Goal: Task Accomplishment & Management: Manage account settings

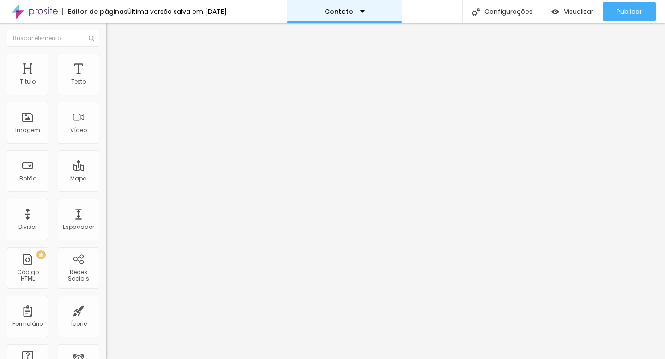
click at [352, 12] on p "Contato" at bounding box center [339, 11] width 29 height 6
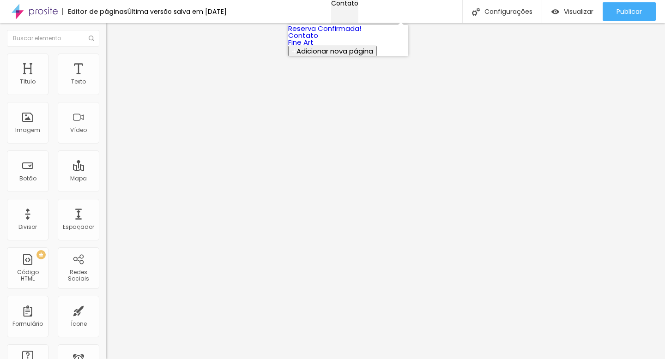
click at [352, 6] on p "Contato" at bounding box center [344, 3] width 27 height 6
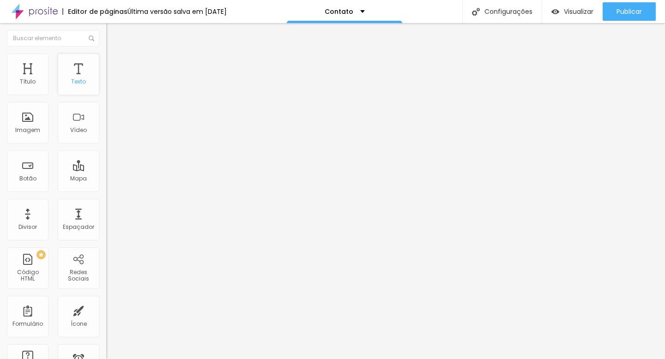
click at [78, 73] on div "Texto" at bounding box center [79, 75] width 42 height 42
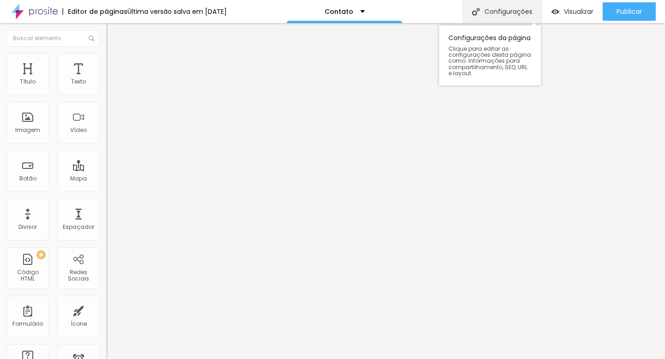
click at [504, 13] on div "Configurações" at bounding box center [501, 11] width 79 height 23
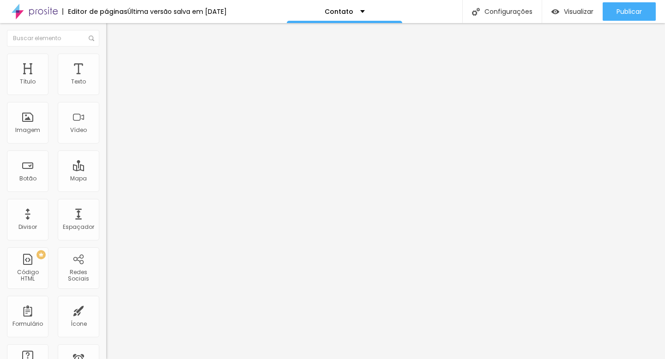
drag, startPoint x: 300, startPoint y: 255, endPoint x: 346, endPoint y: 258, distance: 45.8
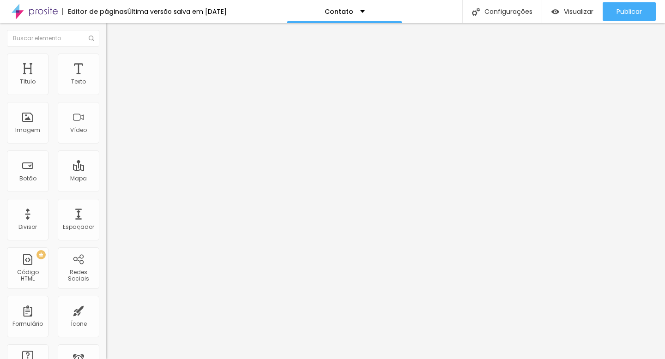
drag, startPoint x: 300, startPoint y: 254, endPoint x: 245, endPoint y: 248, distance: 55.8
type input "Fotografia de Casamentos e Famílias"
drag, startPoint x: 284, startPoint y: 260, endPoint x: 236, endPoint y: 252, distance: 47.9
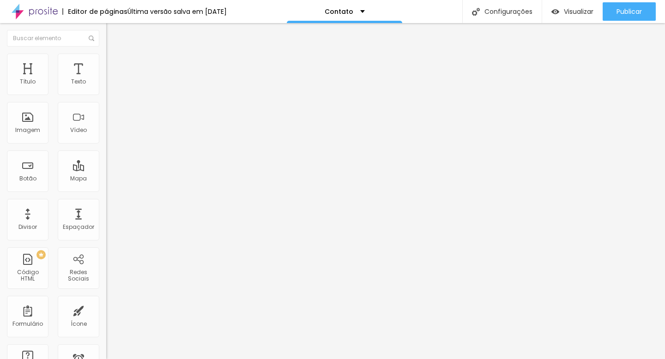
type textarea "Retratos espontâneos, diferentes e cheios de emoção. Queremos que vocês curtam …"
drag, startPoint x: 300, startPoint y: 160, endPoint x: 345, endPoint y: 160, distance: 45.3
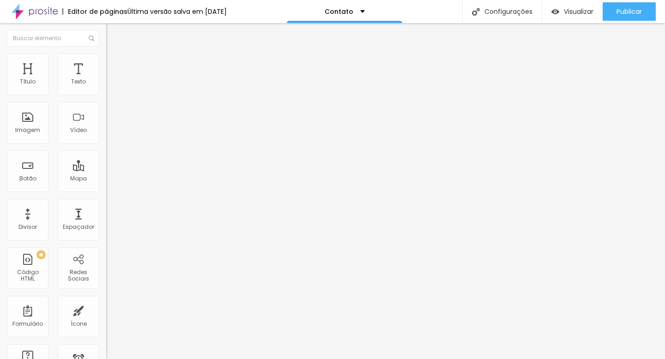
type input "Life Fotografia - Casamentos e Famílias"
drag, startPoint x: 284, startPoint y: 188, endPoint x: 196, endPoint y: 186, distance: 87.8
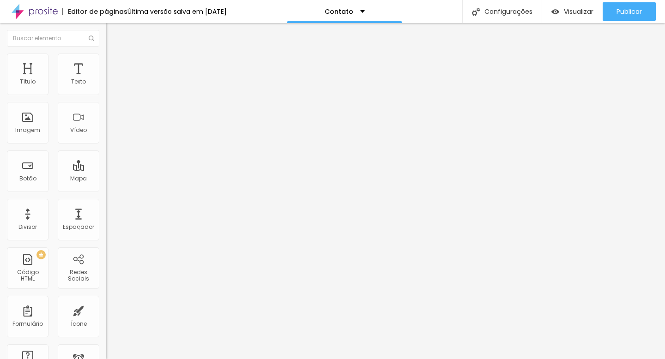
type textarea "Retratos espontâneos, diferentes e cheios de emoção. Queremos que vocês curtam …"
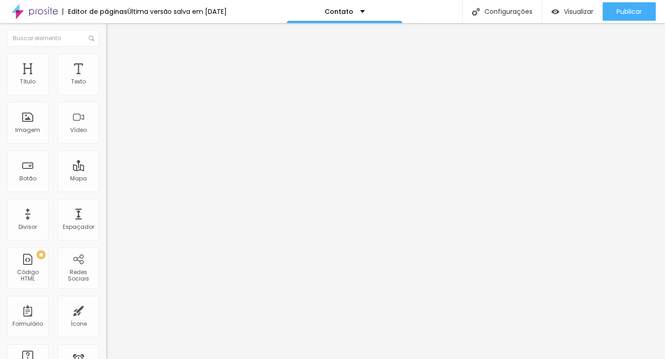
scroll to position [237, 0]
